Goal: Task Accomplishment & Management: Manage account settings

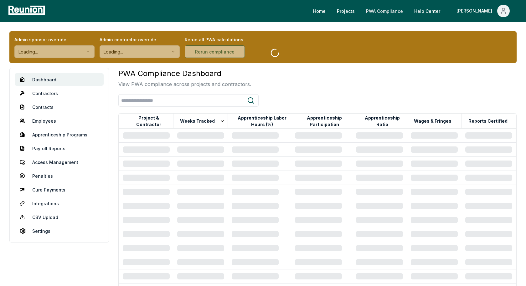
click at [408, 8] on link "PWA Compliance" at bounding box center [384, 11] width 47 height 13
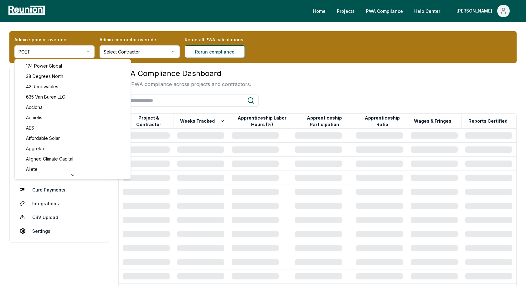
scroll to position [167, 0]
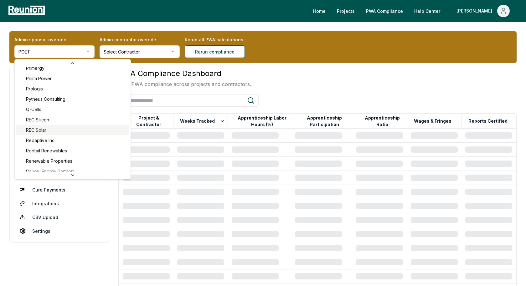
scroll to position [2206, 0]
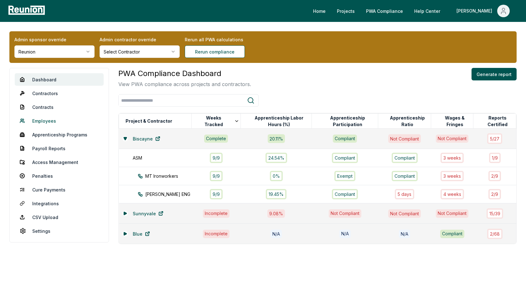
click at [46, 121] on link "Employees" at bounding box center [59, 121] width 89 height 13
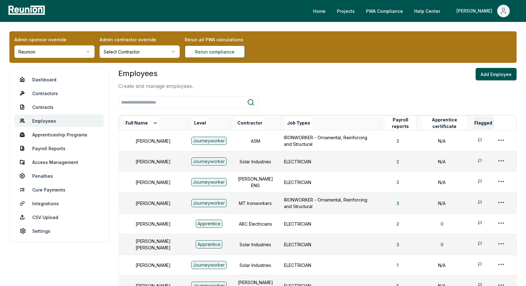
click at [484, 123] on button "Flagged" at bounding box center [483, 123] width 20 height 13
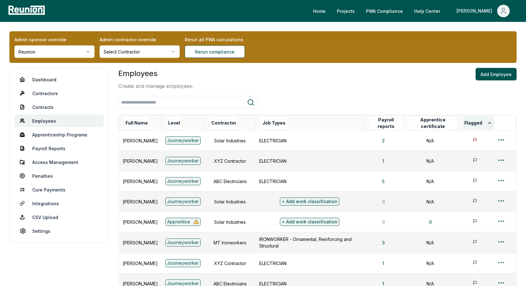
click at [482, 123] on button "Flagged" at bounding box center [478, 123] width 30 height 13
click at [457, 92] on div "Employees Create and manage employees. Add Employee Full Name Level Contractor …" at bounding box center [317, 211] width 399 height 286
